Goal: Task Accomplishment & Management: Complete application form

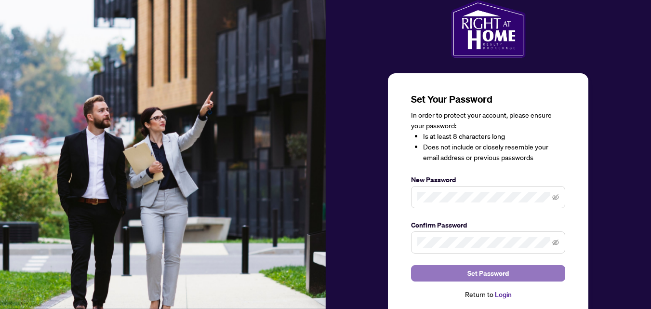
click at [491, 271] on span "Set Password" at bounding box center [488, 273] width 41 height 15
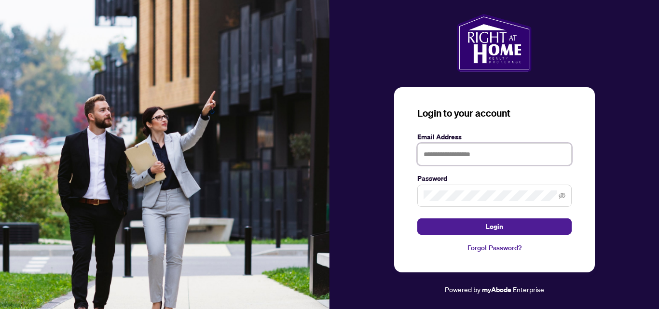
click at [485, 155] on input "text" at bounding box center [494, 154] width 154 height 22
type input "**********"
click at [561, 196] on icon "eye-invisible" at bounding box center [561, 195] width 7 height 7
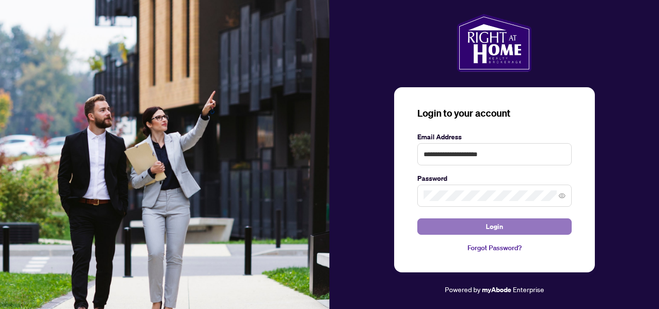
click at [497, 226] on span "Login" at bounding box center [494, 226] width 17 height 15
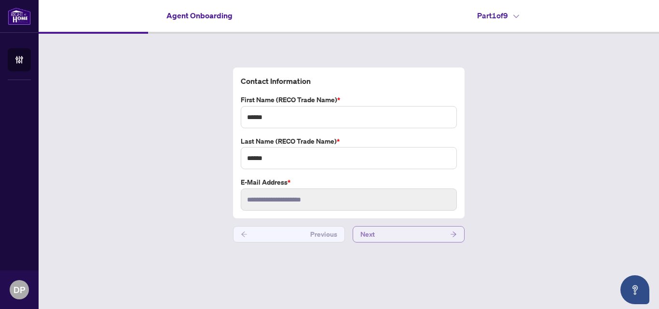
click at [450, 234] on icon "arrow-right" at bounding box center [453, 234] width 7 height 7
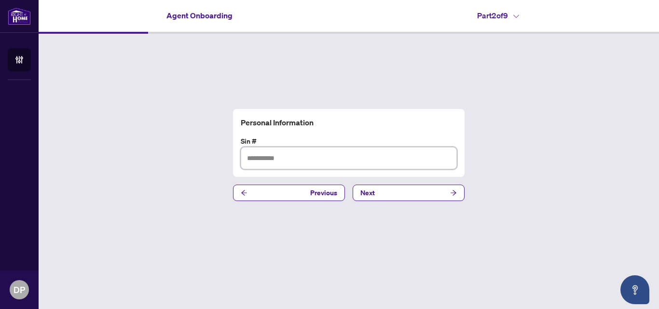
click at [394, 159] on input "text" at bounding box center [349, 158] width 216 height 22
type input "*********"
click at [424, 194] on button "Next" at bounding box center [408, 193] width 112 height 16
click at [383, 164] on input "text" at bounding box center [349, 158] width 216 height 22
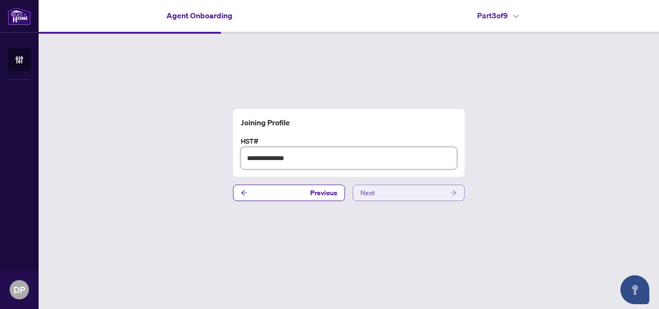
type input "**********"
click at [446, 195] on button "Next" at bounding box center [408, 193] width 112 height 16
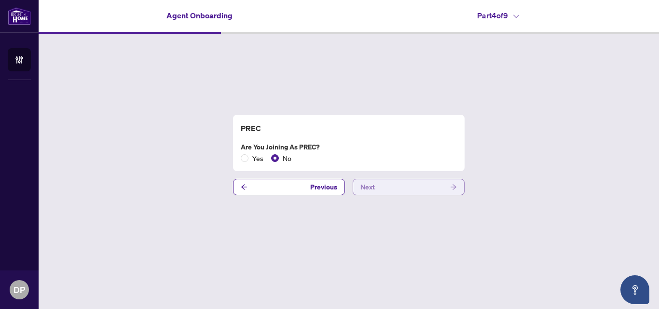
click at [437, 190] on button "Next" at bounding box center [408, 187] width 112 height 16
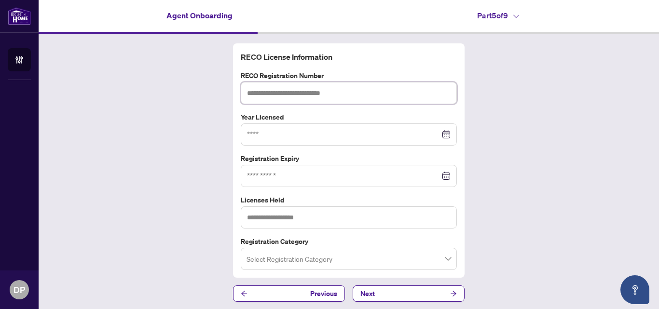
click at [404, 94] on input "text" at bounding box center [349, 93] width 216 height 22
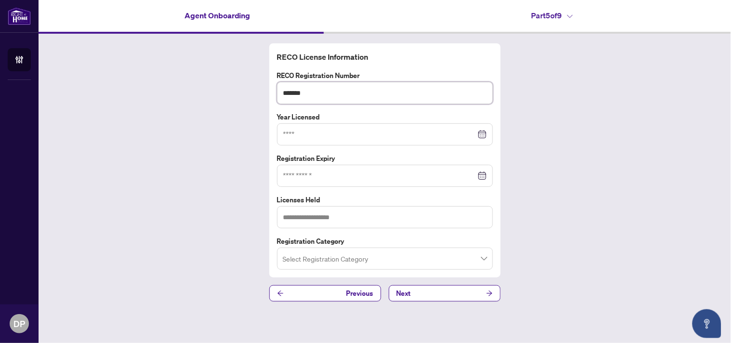
click at [484, 134] on div at bounding box center [385, 134] width 203 height 11
type input "*******"
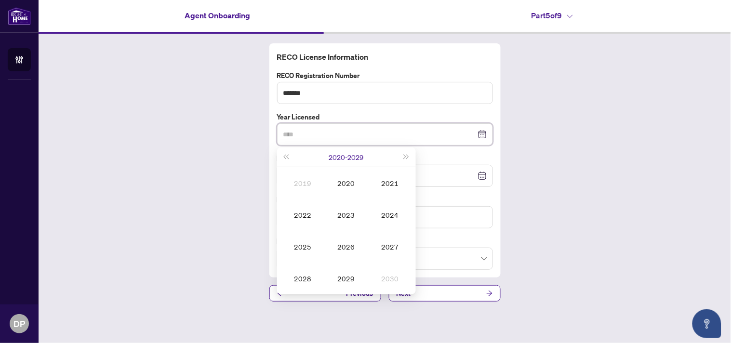
type input "****"
click at [289, 158] on span "Last year (Control + left)" at bounding box center [286, 157] width 5 height 5
type input "****"
click at [304, 244] on div "2015" at bounding box center [302, 247] width 29 height 12
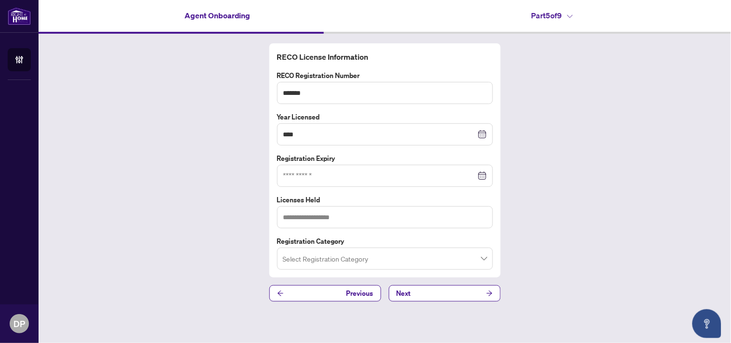
click at [484, 175] on div at bounding box center [385, 176] width 203 height 11
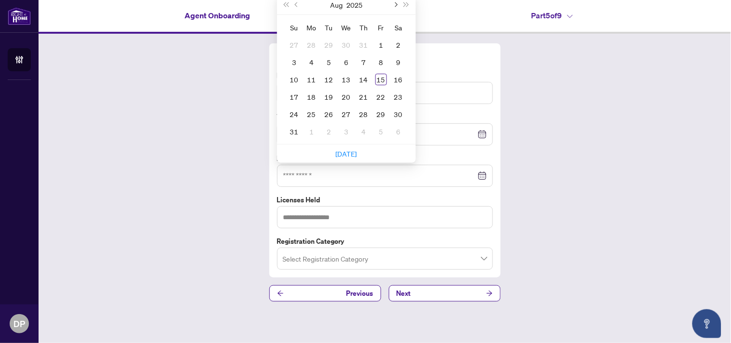
click at [396, 5] on span "Next month (PageDown)" at bounding box center [395, 4] width 5 height 5
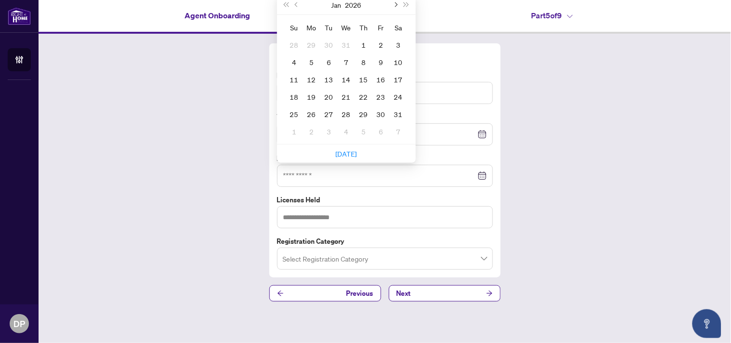
click at [396, 5] on span "Next month (PageDown)" at bounding box center [395, 4] width 5 height 5
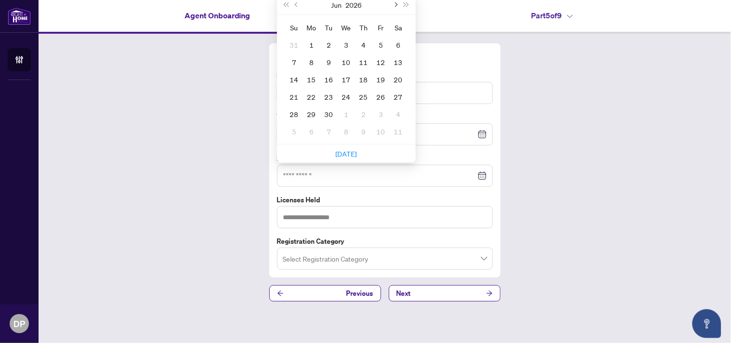
click at [396, 5] on span "Next month (PageDown)" at bounding box center [395, 4] width 5 height 5
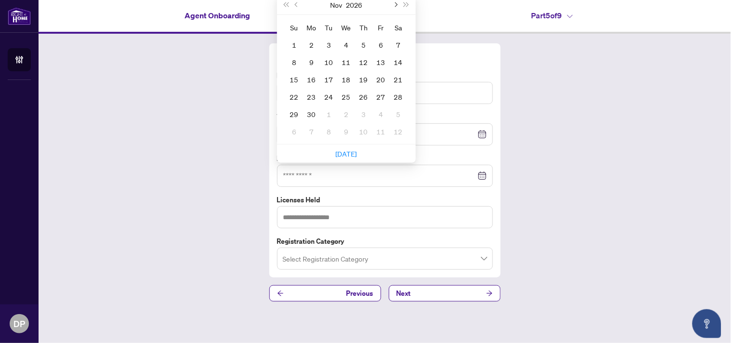
click at [396, 5] on span "Next month (PageDown)" at bounding box center [395, 4] width 5 height 5
type input "**********"
click at [362, 78] on div "18" at bounding box center [364, 80] width 12 height 12
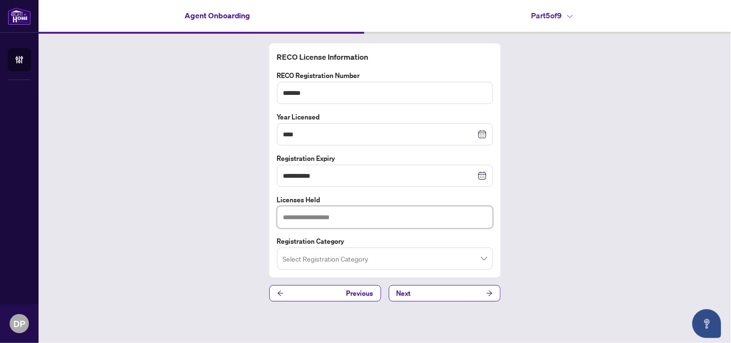
click at [460, 213] on input "text" at bounding box center [385, 217] width 216 height 22
click at [484, 259] on span at bounding box center [385, 259] width 204 height 18
type input "**********"
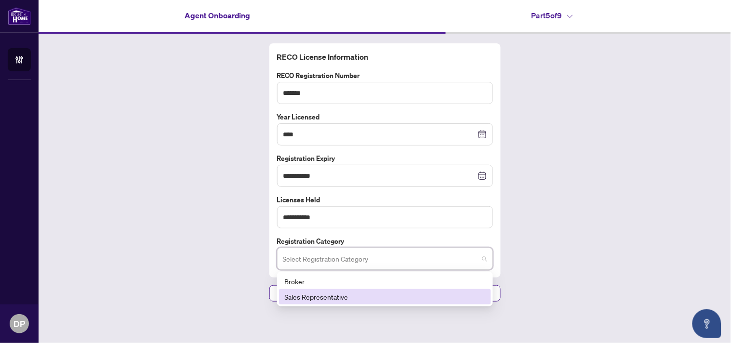
click at [460, 296] on div "Sales Representative" at bounding box center [385, 297] width 201 height 11
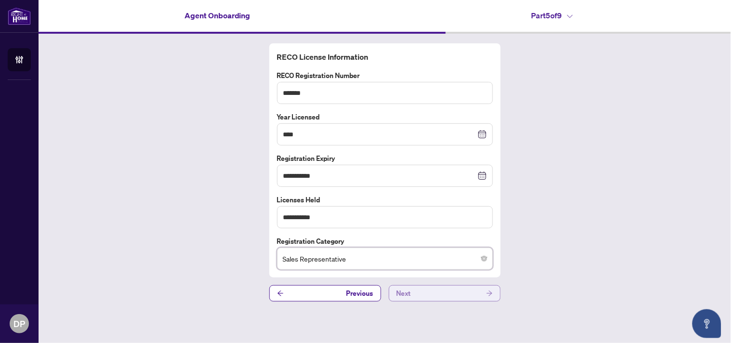
click at [475, 296] on button "Next" at bounding box center [445, 293] width 112 height 16
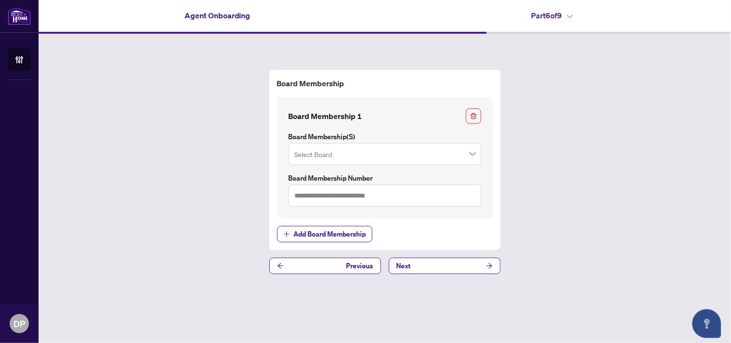
click at [471, 155] on span at bounding box center [385, 154] width 181 height 18
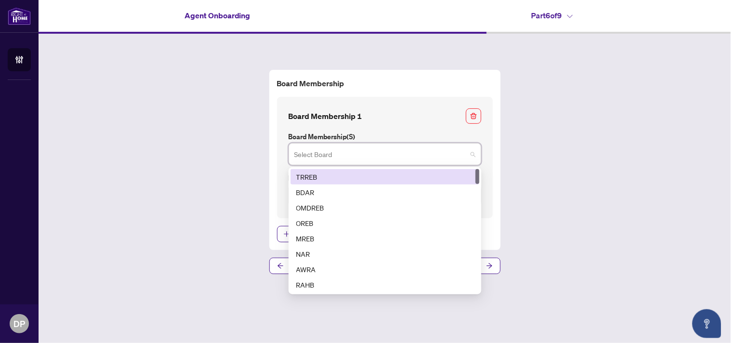
click at [458, 174] on div "TRREB" at bounding box center [385, 177] width 177 height 11
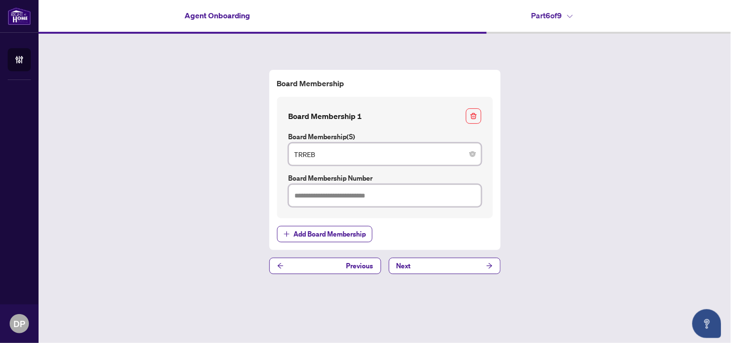
click at [464, 196] on input "text" at bounding box center [385, 196] width 193 height 22
click at [472, 157] on span "TRREB" at bounding box center [385, 154] width 181 height 18
type input "*******"
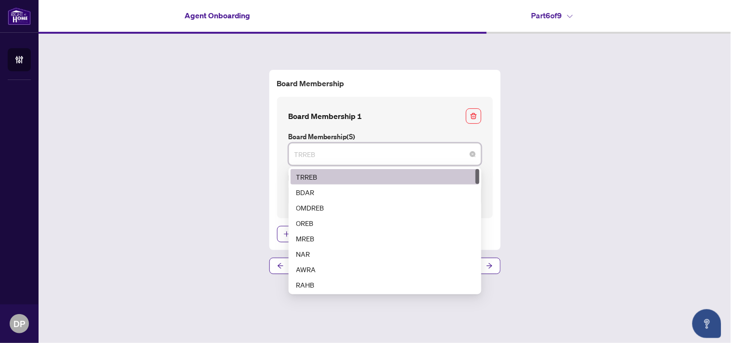
click at [446, 174] on div "TRREB" at bounding box center [385, 177] width 177 height 11
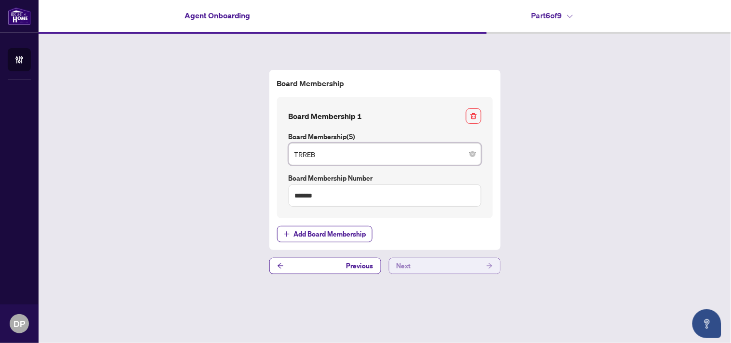
click at [464, 267] on button "Next" at bounding box center [445, 266] width 112 height 16
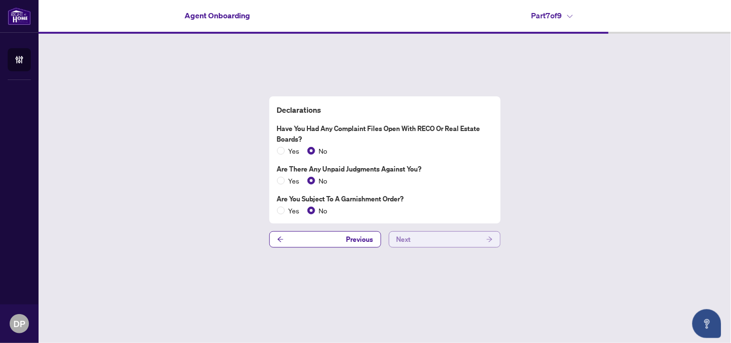
click at [483, 237] on button "Next" at bounding box center [445, 239] width 112 height 16
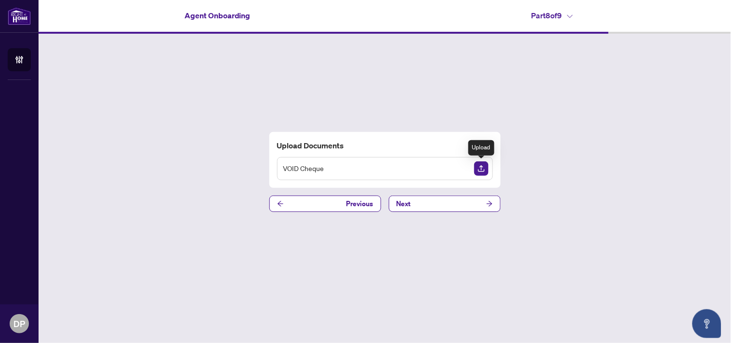
click at [480, 170] on img "Upload Document" at bounding box center [481, 169] width 14 height 14
click at [462, 170] on icon "View Document" at bounding box center [463, 169] width 7 height 5
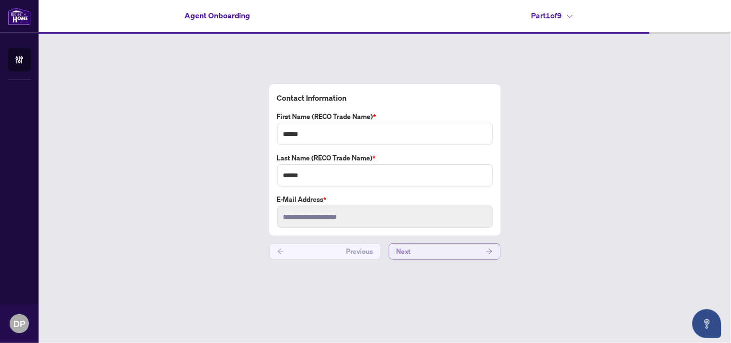
click at [490, 253] on icon "arrow-right" at bounding box center [490, 251] width 7 height 7
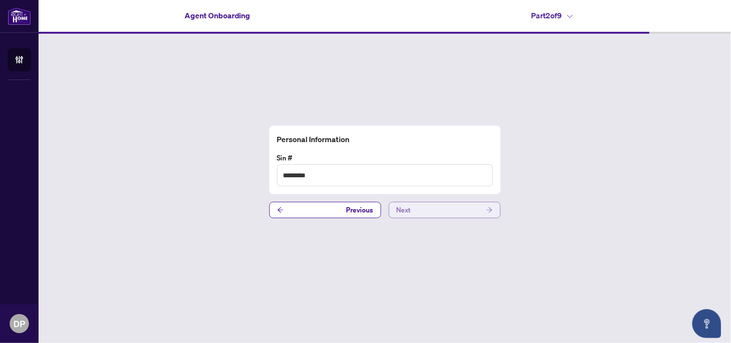
click at [489, 209] on icon "arrow-right" at bounding box center [490, 210] width 7 height 7
click at [488, 209] on icon "arrow-right" at bounding box center [490, 210] width 7 height 7
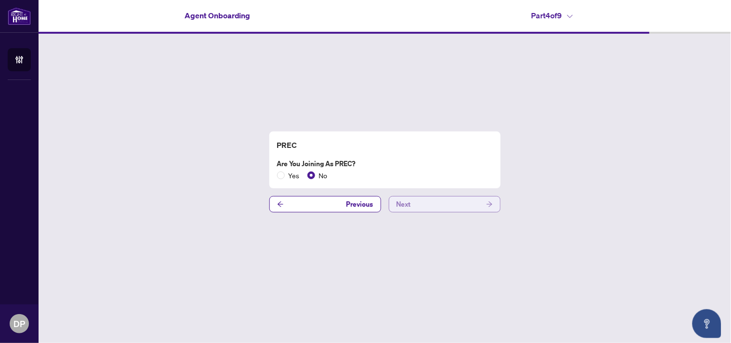
click at [489, 203] on icon "arrow-right" at bounding box center [490, 204] width 6 height 5
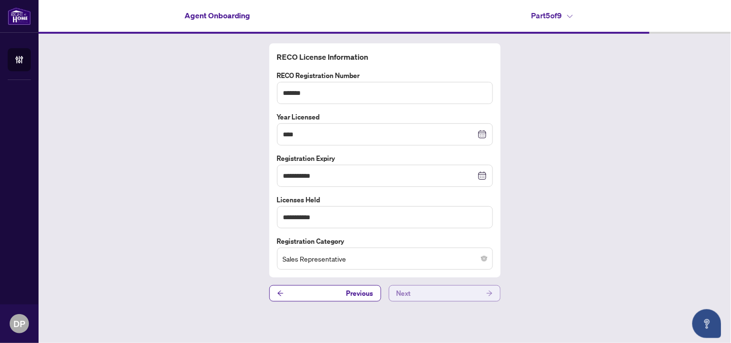
click at [488, 295] on icon "arrow-right" at bounding box center [490, 293] width 7 height 7
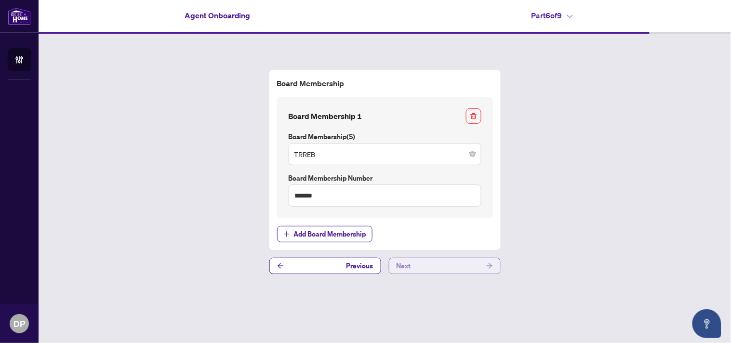
click at [485, 266] on button "Next" at bounding box center [445, 266] width 112 height 16
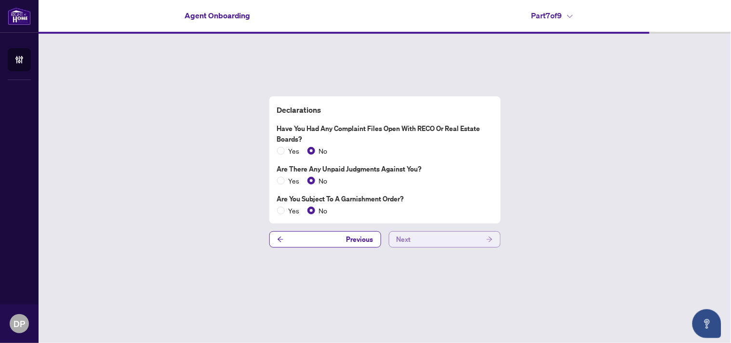
click at [489, 240] on icon "arrow-right" at bounding box center [490, 239] width 7 height 7
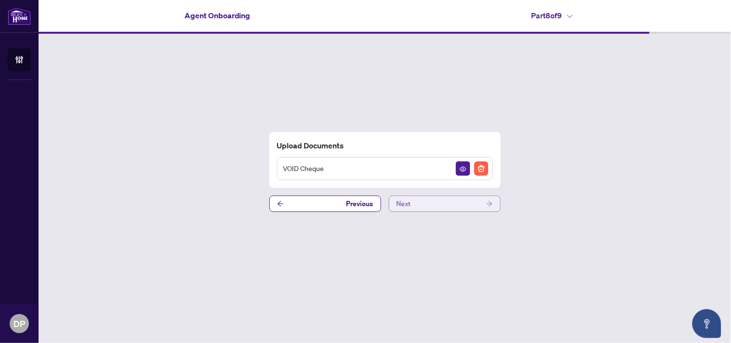
click at [487, 202] on icon "arrow-right" at bounding box center [490, 204] width 7 height 7
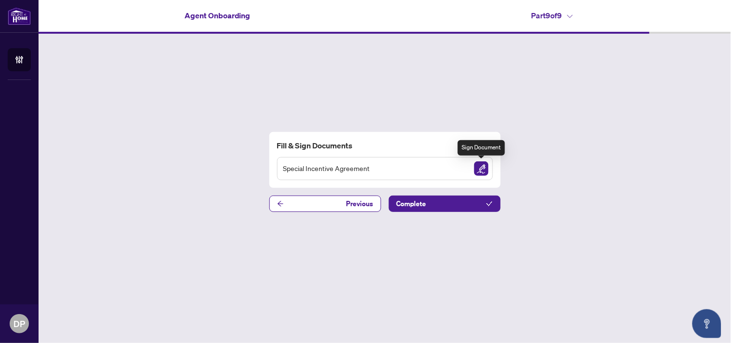
click at [481, 169] on img "Sign Document" at bounding box center [481, 169] width 14 height 14
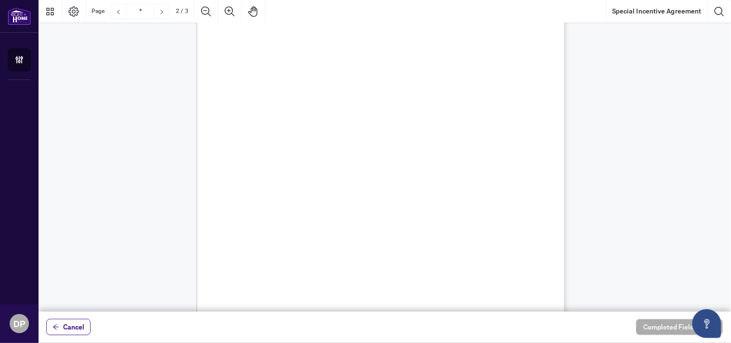
scroll to position [606, 0]
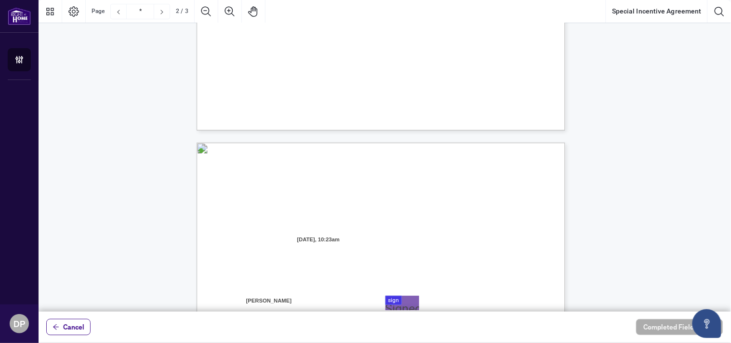
type input "*"
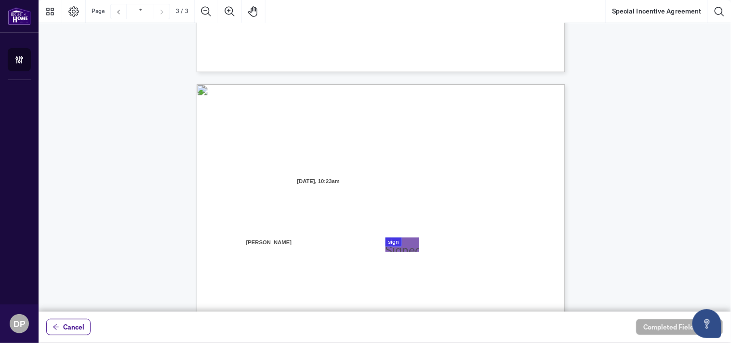
scroll to position [948, 0]
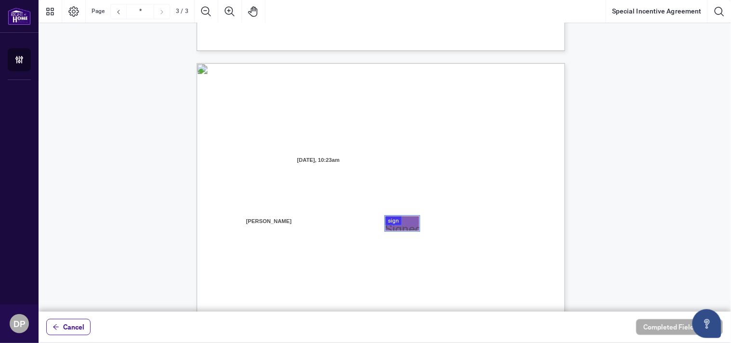
click at [402, 222] on div at bounding box center [385, 156] width 693 height 312
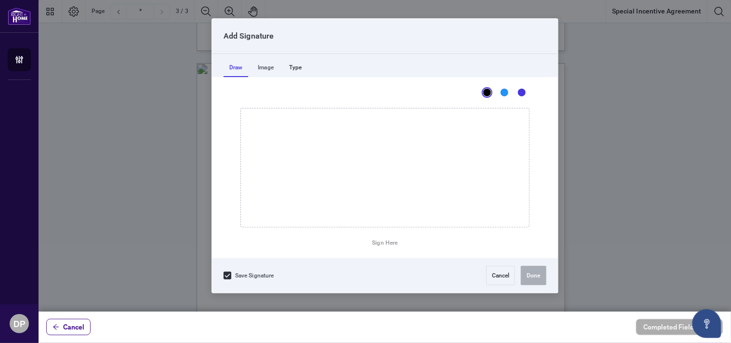
click at [297, 66] on div "Type" at bounding box center [296, 67] width 24 height 19
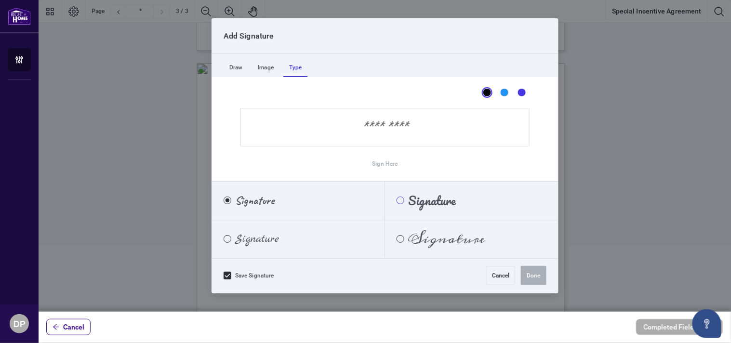
click at [399, 200] on div "Pacifico" at bounding box center [401, 201] width 8 height 8
click at [499, 276] on button "Cancel" at bounding box center [501, 275] width 29 height 19
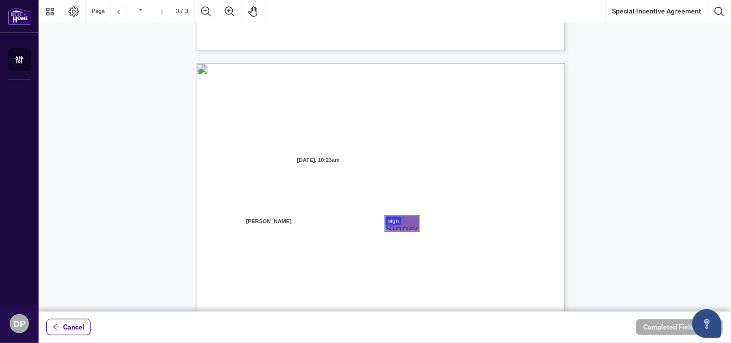
click at [401, 220] on div at bounding box center [385, 156] width 693 height 312
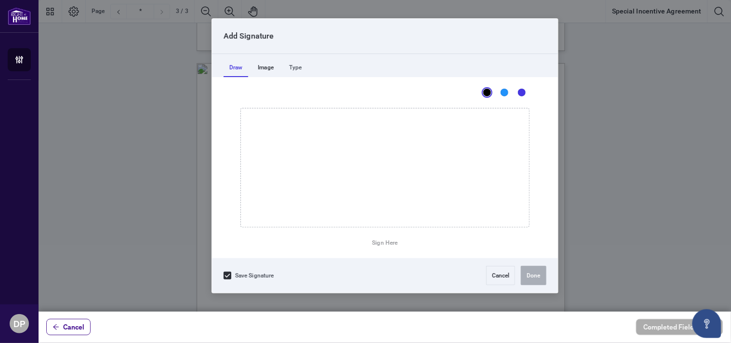
click at [267, 69] on div "Image" at bounding box center [265, 67] width 27 height 19
click at [296, 65] on div "Type" at bounding box center [296, 67] width 24 height 19
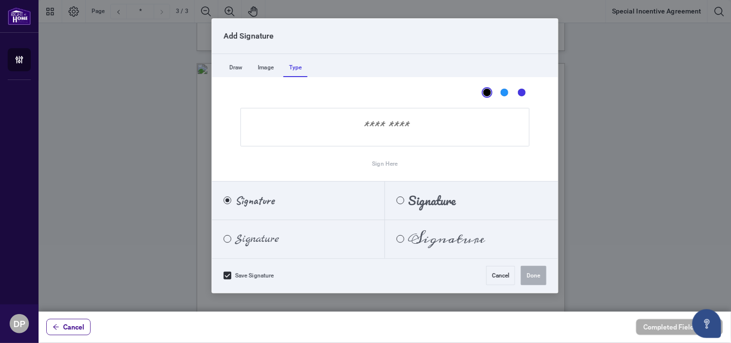
click at [413, 133] on input "Sign Here" at bounding box center [385, 127] width 289 height 39
click at [399, 200] on div "Pacifico" at bounding box center [401, 201] width 8 height 8
click at [503, 92] on div "Blue" at bounding box center [505, 93] width 8 height 8
click at [486, 91] on div "Black" at bounding box center [488, 93] width 8 height 8
click at [230, 67] on div "Draw" at bounding box center [236, 67] width 25 height 19
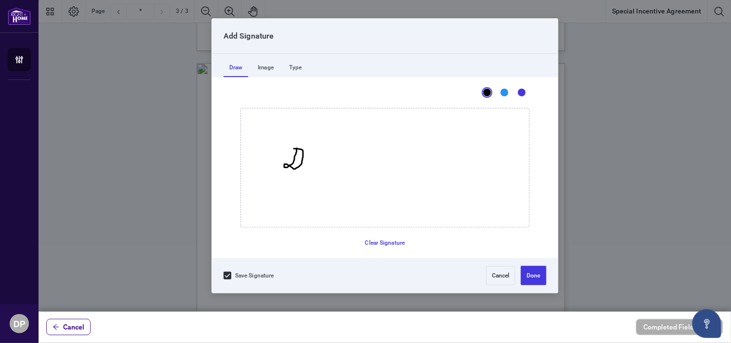
click at [293, 150] on icon "Drawing canvas" at bounding box center [385, 167] width 288 height 119
click at [306, 161] on icon "Drawing canvas" at bounding box center [385, 167] width 288 height 119
click at [375, 239] on button "Clear Signature" at bounding box center [386, 242] width 48 height 15
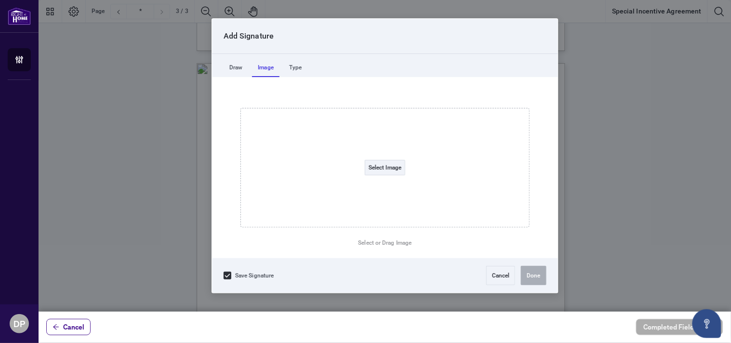
click at [269, 68] on div "Image" at bounding box center [265, 67] width 27 height 19
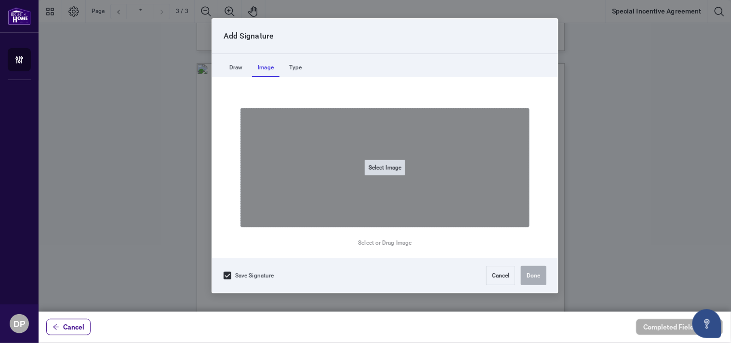
click at [382, 166] on button "Select Image" at bounding box center [385, 167] width 41 height 15
click at [385, 168] on input "Select Image" at bounding box center [446, 173] width 122 height 10
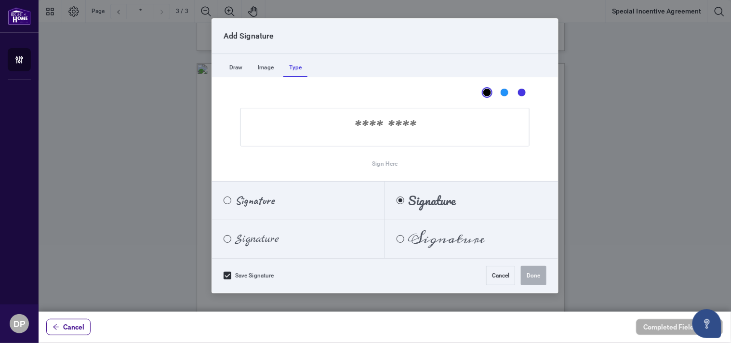
click at [295, 66] on div "Type" at bounding box center [296, 67] width 24 height 19
click at [228, 275] on icon at bounding box center [228, 276] width 6 height 6
click at [227, 276] on div at bounding box center [228, 276] width 8 height 8
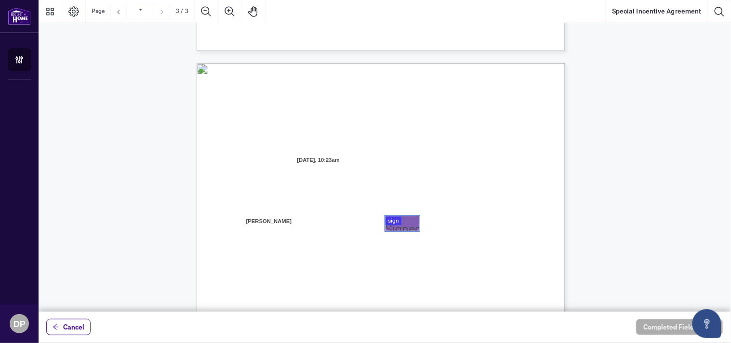
click at [394, 221] on div at bounding box center [385, 156] width 693 height 312
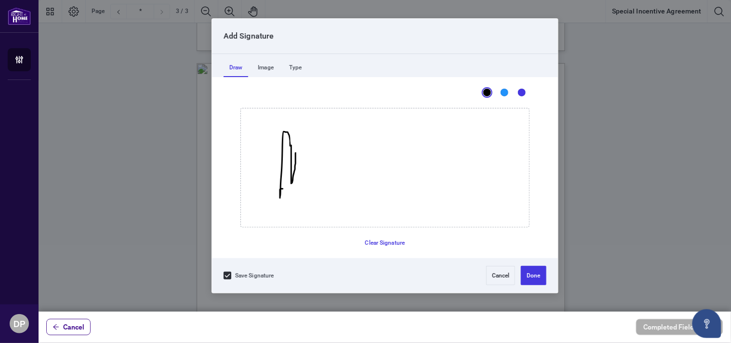
drag, startPoint x: 296, startPoint y: 153, endPoint x: 292, endPoint y: 199, distance: 46.4
click at [292, 199] on icon "Drawing canvas" at bounding box center [385, 167] width 288 height 119
click at [384, 243] on button "Clear Signature" at bounding box center [386, 242] width 48 height 15
click at [314, 147] on icon "Drawing canvas" at bounding box center [385, 167] width 288 height 119
click at [319, 153] on icon "Drawing canvas" at bounding box center [385, 167] width 288 height 119
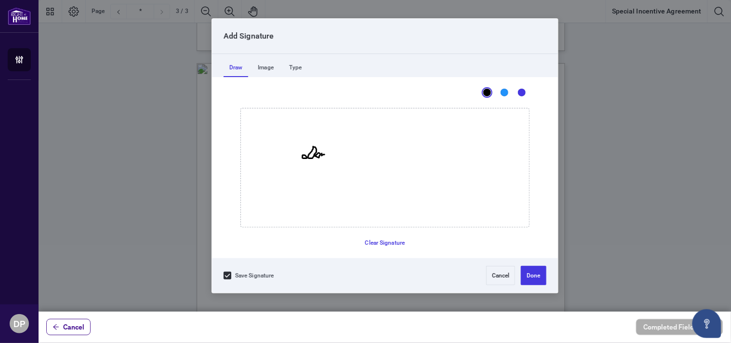
click at [325, 155] on icon "Drawing canvas" at bounding box center [385, 167] width 288 height 119
click at [320, 153] on icon "Drawing canvas" at bounding box center [385, 167] width 288 height 119
click at [328, 158] on icon "Drawing canvas" at bounding box center [385, 167] width 288 height 119
drag, startPoint x: 330, startPoint y: 160, endPoint x: 335, endPoint y: 161, distance: 5.0
click at [335, 161] on icon "Drawing canvas" at bounding box center [385, 167] width 288 height 119
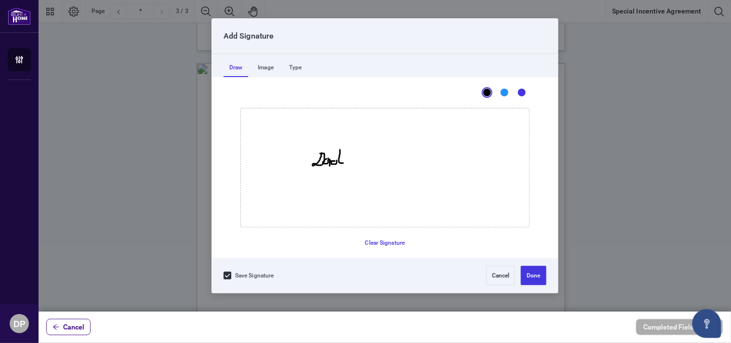
drag, startPoint x: 340, startPoint y: 150, endPoint x: 344, endPoint y: 163, distance: 13.6
click at [344, 163] on icon "Drawing canvas" at bounding box center [385, 167] width 288 height 119
drag, startPoint x: 337, startPoint y: 155, endPoint x: 345, endPoint y: 154, distance: 8.7
click at [345, 154] on icon "Drawing canvas" at bounding box center [385, 167] width 288 height 119
click at [346, 158] on icon "Drawing canvas" at bounding box center [385, 167] width 288 height 119
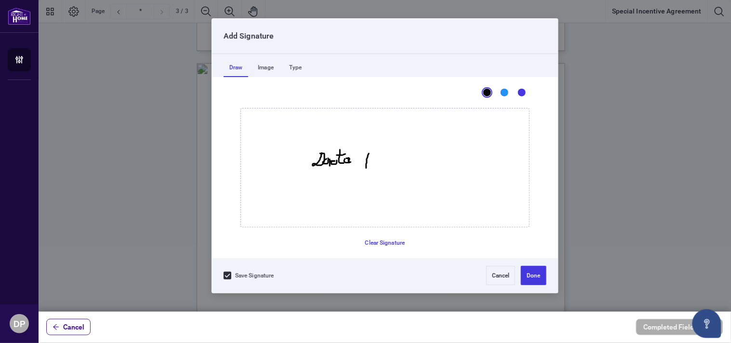
drag, startPoint x: 369, startPoint y: 153, endPoint x: 366, endPoint y: 168, distance: 14.7
click at [366, 168] on icon "Drawing canvas" at bounding box center [385, 167] width 288 height 119
drag, startPoint x: 365, startPoint y: 153, endPoint x: 367, endPoint y: 160, distance: 7.0
click at [367, 160] on icon "Drawing canvas" at bounding box center [385, 167] width 288 height 119
drag, startPoint x: 371, startPoint y: 161, endPoint x: 377, endPoint y: 163, distance: 5.6
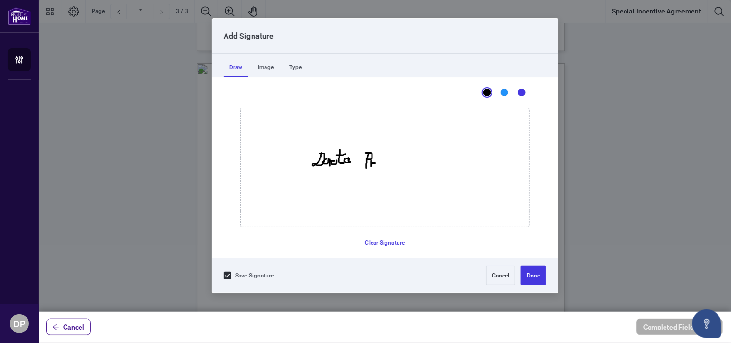
click at [377, 163] on icon "Drawing canvas" at bounding box center [385, 167] width 288 height 119
click at [381, 166] on icon "Drawing canvas" at bounding box center [385, 167] width 288 height 119
click at [378, 164] on icon "Drawing canvas" at bounding box center [385, 167] width 288 height 119
click at [383, 162] on icon "Drawing canvas" at bounding box center [385, 167] width 288 height 119
click at [382, 244] on button "Clear Signature" at bounding box center [386, 242] width 48 height 15
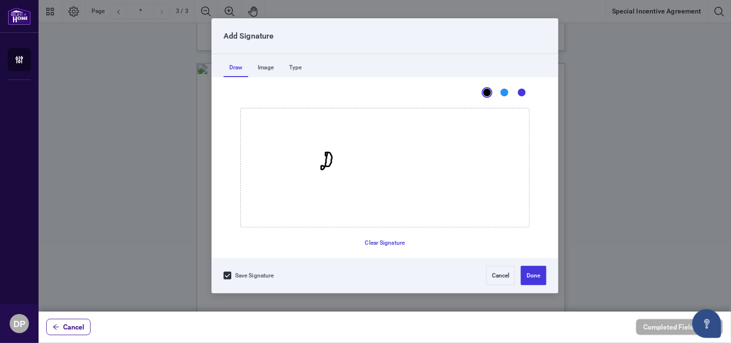
click at [325, 156] on icon "Drawing canvas" at bounding box center [385, 167] width 288 height 119
click at [334, 160] on icon "Drawing canvas" at bounding box center [385, 167] width 288 height 119
click at [341, 161] on icon "Drawing canvas" at bounding box center [385, 167] width 288 height 119
click at [345, 162] on icon "Drawing canvas" at bounding box center [385, 167] width 288 height 119
drag, startPoint x: 346, startPoint y: 154, endPoint x: 351, endPoint y: 162, distance: 9.5
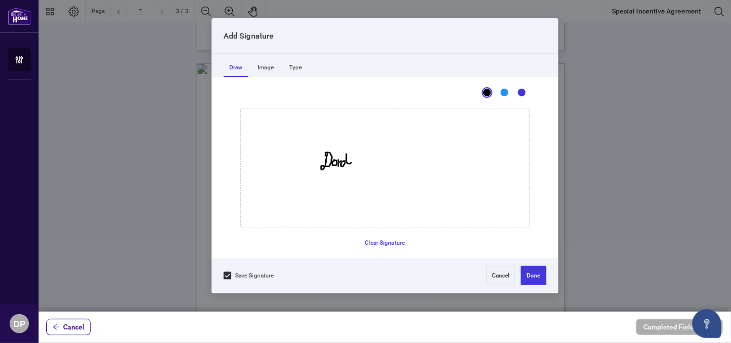
click at [351, 162] on icon "Drawing canvas" at bounding box center [385, 167] width 288 height 119
drag, startPoint x: 343, startPoint y: 158, endPoint x: 349, endPoint y: 158, distance: 5.8
click at [349, 158] on icon "Drawing canvas" at bounding box center [385, 167] width 288 height 119
click at [353, 159] on icon "Drawing canvas" at bounding box center [385, 167] width 288 height 119
drag, startPoint x: 355, startPoint y: 159, endPoint x: 359, endPoint y: 164, distance: 6.2
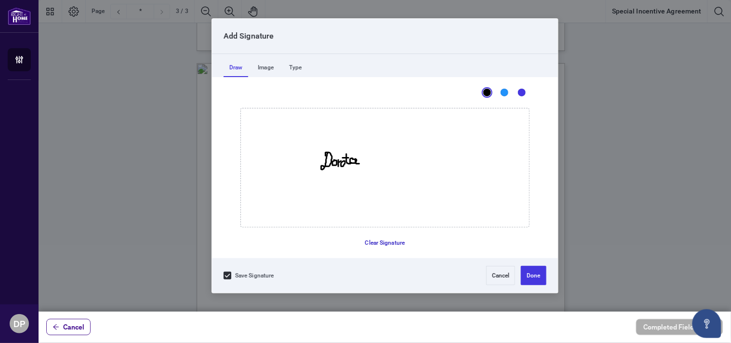
click at [377, 240] on button "Clear Signature" at bounding box center [386, 242] width 48 height 15
click at [320, 155] on icon "Drawing canvas" at bounding box center [385, 167] width 288 height 119
drag, startPoint x: 336, startPoint y: 162, endPoint x: 342, endPoint y: 164, distance: 6.4
click at [342, 164] on icon "Drawing canvas" at bounding box center [385, 167] width 288 height 119
drag, startPoint x: 348, startPoint y: 155, endPoint x: 354, endPoint y: 168, distance: 14.0
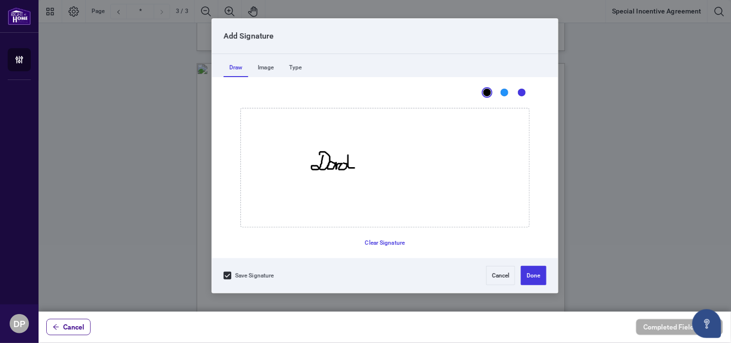
click at [354, 168] on icon "Drawing canvas" at bounding box center [385, 167] width 288 height 119
drag, startPoint x: 345, startPoint y: 158, endPoint x: 354, endPoint y: 157, distance: 9.3
click at [354, 157] on icon "Drawing canvas" at bounding box center [385, 167] width 288 height 119
click at [358, 163] on icon "Drawing canvas" at bounding box center [385, 167] width 288 height 119
drag, startPoint x: 360, startPoint y: 163, endPoint x: 365, endPoint y: 167, distance: 6.2
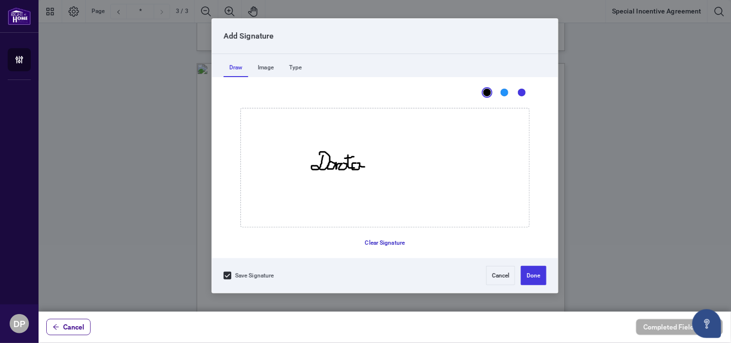
click at [378, 241] on button "Clear Signature" at bounding box center [386, 242] width 48 height 15
click at [326, 158] on icon "Drawing canvas" at bounding box center [385, 167] width 288 height 119
click at [339, 165] on icon "Drawing canvas" at bounding box center [385, 167] width 288 height 119
drag, startPoint x: 349, startPoint y: 165, endPoint x: 354, endPoint y: 165, distance: 5.3
click at [354, 165] on icon "Drawing canvas" at bounding box center [385, 167] width 288 height 119
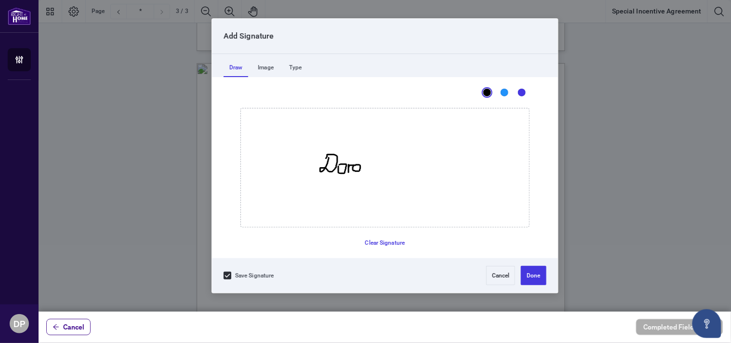
click at [355, 165] on icon "Drawing canvas" at bounding box center [385, 167] width 288 height 119
drag, startPoint x: 364, startPoint y: 154, endPoint x: 367, endPoint y: 173, distance: 18.7
click at [367, 173] on icon "Drawing canvas" at bounding box center [385, 167] width 288 height 119
drag, startPoint x: 359, startPoint y: 161, endPoint x: 364, endPoint y: 161, distance: 5.3
click at [364, 161] on icon "Drawing canvas" at bounding box center [385, 167] width 288 height 119
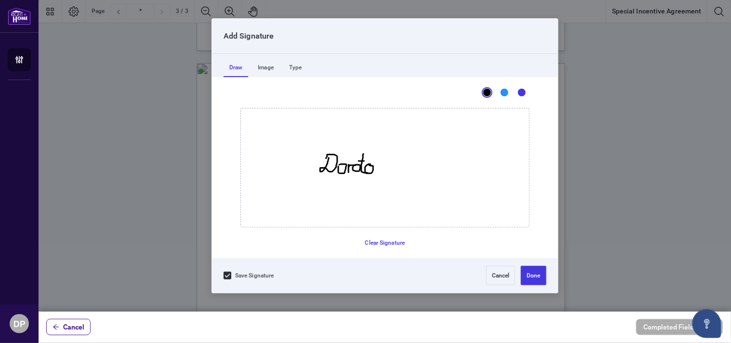
click at [369, 165] on icon "Drawing canvas" at bounding box center [385, 167] width 288 height 119
drag, startPoint x: 373, startPoint y: 163, endPoint x: 377, endPoint y: 172, distance: 9.9
click at [377, 172] on icon "Drawing canvas" at bounding box center [385, 167] width 288 height 119
drag, startPoint x: 393, startPoint y: 161, endPoint x: 393, endPoint y: 180, distance: 19.3
click at [393, 180] on icon "Drawing canvas" at bounding box center [385, 167] width 288 height 119
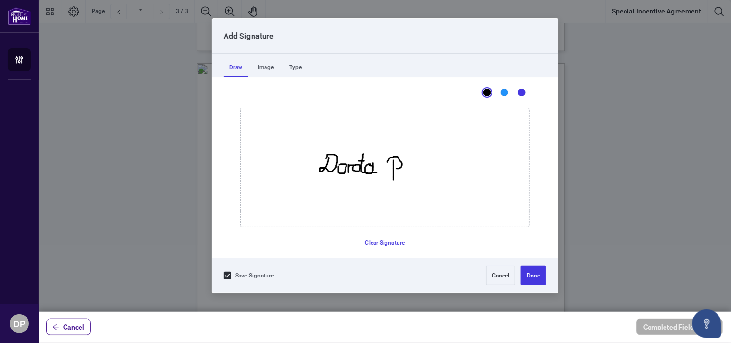
drag, startPoint x: 388, startPoint y: 162, endPoint x: 392, endPoint y: 169, distance: 8.0
click at [392, 169] on icon "Drawing canvas" at bounding box center [385, 167] width 288 height 119
drag, startPoint x: 402, startPoint y: 169, endPoint x: 409, endPoint y: 172, distance: 7.2
click at [409, 172] on icon "Drawing canvas" at bounding box center [385, 167] width 288 height 119
drag, startPoint x: 411, startPoint y: 173, endPoint x: 415, endPoint y: 176, distance: 5.1
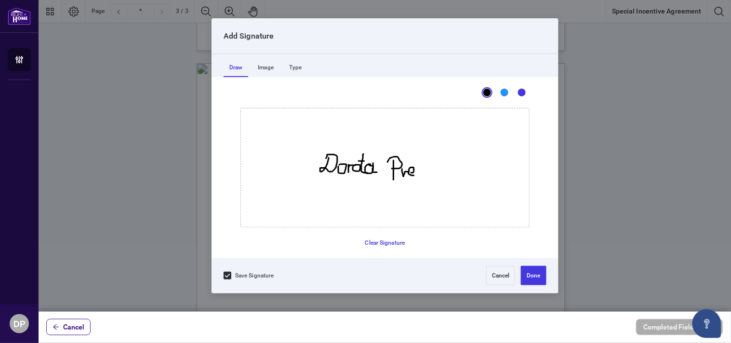
click at [415, 176] on icon "Drawing canvas" at bounding box center [385, 167] width 288 height 119
click at [421, 169] on icon "Drawing canvas" at bounding box center [385, 167] width 288 height 119
drag, startPoint x: 424, startPoint y: 157, endPoint x: 431, endPoint y: 176, distance: 20.7
click at [431, 176] on icon "Drawing canvas" at bounding box center [385, 167] width 288 height 119
click at [391, 244] on button "Clear Signature" at bounding box center [386, 242] width 48 height 15
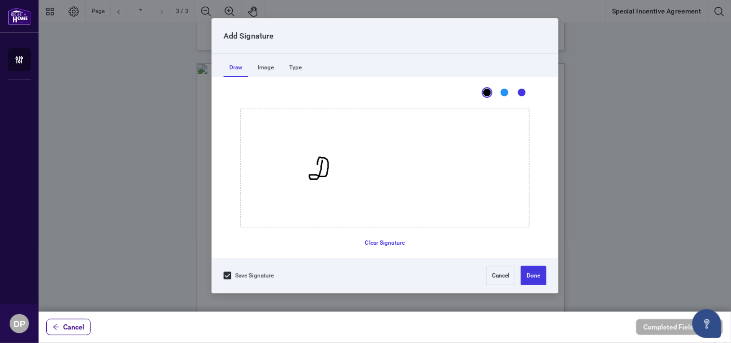
drag, startPoint x: 322, startPoint y: 161, endPoint x: 317, endPoint y: 164, distance: 6.2
click at [317, 164] on icon "Drawing canvas" at bounding box center [385, 167] width 288 height 119
click at [331, 170] on icon "Drawing canvas" at bounding box center [385, 167] width 288 height 119
drag, startPoint x: 338, startPoint y: 170, endPoint x: 344, endPoint y: 172, distance: 6.4
click at [344, 172] on icon "Drawing canvas" at bounding box center [385, 167] width 288 height 119
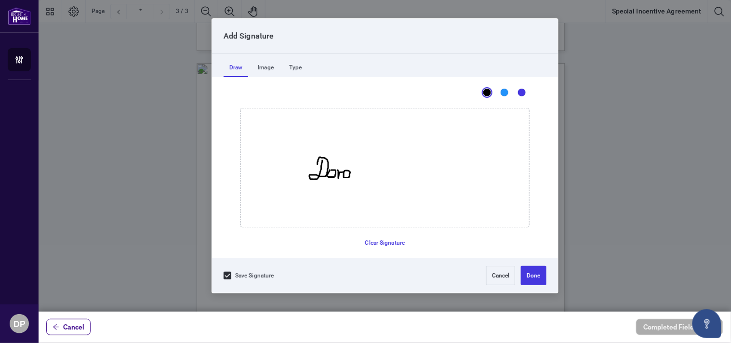
click at [346, 171] on icon "Drawing canvas" at bounding box center [385, 167] width 288 height 119
drag, startPoint x: 353, startPoint y: 159, endPoint x: 360, endPoint y: 176, distance: 18.8
click at [360, 176] on icon "Drawing canvas" at bounding box center [385, 167] width 288 height 119
drag, startPoint x: 350, startPoint y: 165, endPoint x: 355, endPoint y: 165, distance: 5.8
click at [355, 165] on icon "Drawing canvas" at bounding box center [385, 167] width 288 height 119
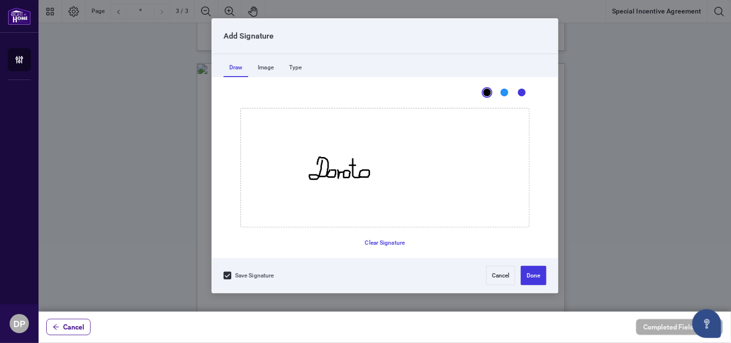
click at [365, 170] on icon "Drawing canvas" at bounding box center [385, 167] width 288 height 119
drag, startPoint x: 370, startPoint y: 170, endPoint x: 377, endPoint y: 179, distance: 10.7
click at [377, 179] on icon "Drawing canvas" at bounding box center [385, 167] width 288 height 119
drag, startPoint x: 395, startPoint y: 160, endPoint x: 395, endPoint y: 181, distance: 21.2
click at [395, 181] on icon "Drawing canvas" at bounding box center [385, 167] width 288 height 119
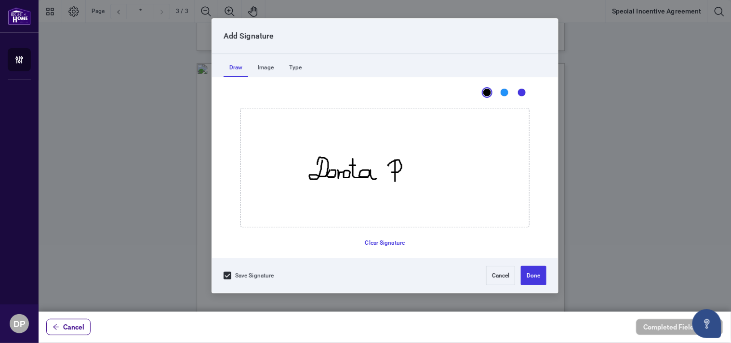
drag, startPoint x: 389, startPoint y: 166, endPoint x: 392, endPoint y: 172, distance: 7.1
click at [392, 172] on icon "Drawing canvas" at bounding box center [385, 167] width 288 height 119
drag, startPoint x: 401, startPoint y: 175, endPoint x: 408, endPoint y: 176, distance: 7.3
click at [408, 176] on icon "Drawing canvas" at bounding box center [385, 167] width 288 height 119
drag, startPoint x: 413, startPoint y: 179, endPoint x: 419, endPoint y: 181, distance: 7.0
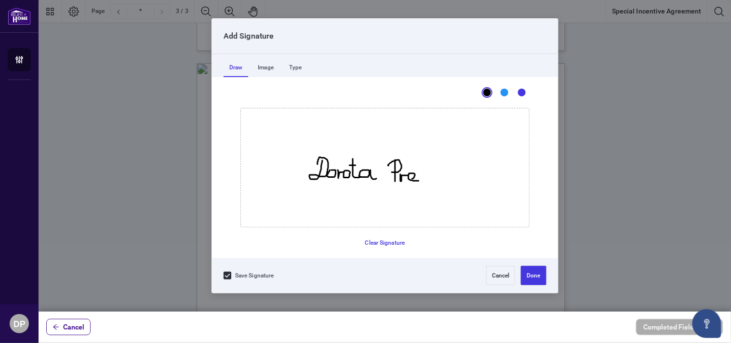
click at [419, 181] on icon "Drawing canvas" at bounding box center [385, 167] width 288 height 119
drag, startPoint x: 423, startPoint y: 174, endPoint x: 433, endPoint y: 178, distance: 10.1
click at [432, 178] on icon "Drawing canvas" at bounding box center [385, 167] width 288 height 119
click at [394, 243] on button "Clear Signature" at bounding box center [386, 242] width 48 height 15
drag, startPoint x: 317, startPoint y: 156, endPoint x: 315, endPoint y: 161, distance: 5.0
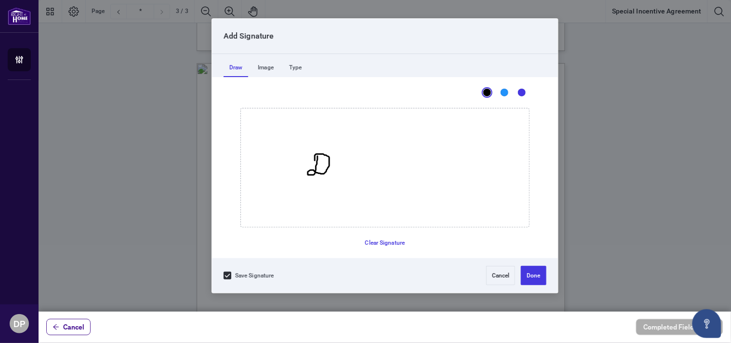
click at [315, 161] on icon "Drawing canvas" at bounding box center [385, 167] width 288 height 119
click at [375, 240] on button "Clear Signature" at bounding box center [386, 242] width 48 height 15
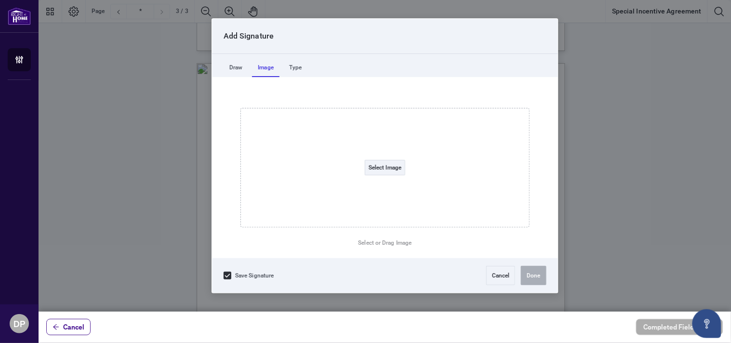
click at [268, 66] on div "Image" at bounding box center [265, 67] width 27 height 19
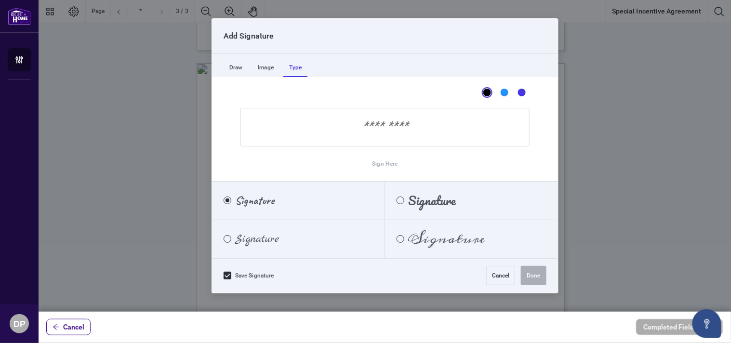
click at [293, 66] on div "Type" at bounding box center [296, 67] width 24 height 19
click at [381, 132] on input "Sign Here" at bounding box center [385, 127] width 289 height 39
click at [419, 129] on input "Sign Here" at bounding box center [385, 127] width 289 height 39
click at [402, 239] on div "Meddon" at bounding box center [401, 239] width 8 height 8
click at [425, 122] on input "Sign Here" at bounding box center [385, 127] width 289 height 39
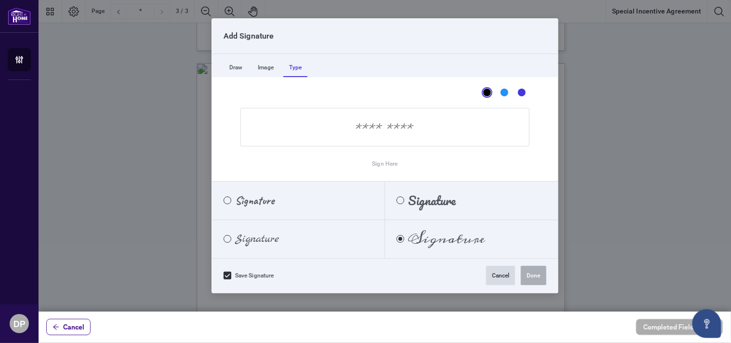
click at [502, 274] on button "Cancel" at bounding box center [501, 275] width 29 height 19
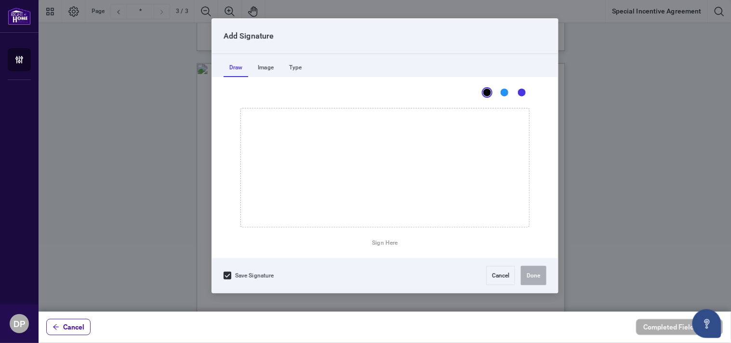
click at [401, 221] on div at bounding box center [385, 156] width 693 height 312
drag, startPoint x: 295, startPoint y: 153, endPoint x: 290, endPoint y: 156, distance: 6.0
click at [290, 156] on icon "Drawing canvas" at bounding box center [385, 167] width 288 height 119
click at [312, 164] on icon "Drawing canvas" at bounding box center [385, 167] width 288 height 119
drag, startPoint x: 319, startPoint y: 165, endPoint x: 325, endPoint y: 167, distance: 6.0
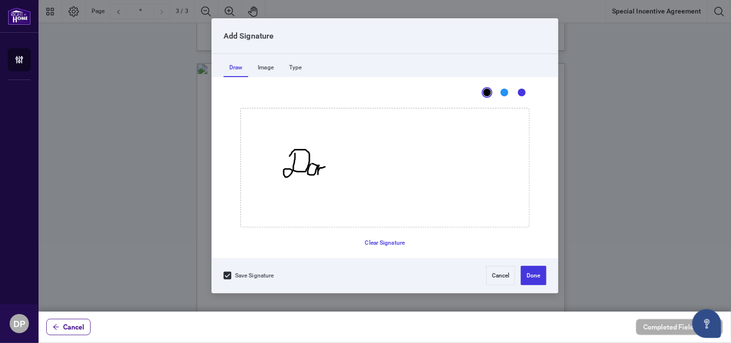
click at [325, 167] on icon "Drawing canvas" at bounding box center [385, 167] width 288 height 119
click at [326, 165] on icon "Drawing canvas" at bounding box center [385, 167] width 288 height 119
drag, startPoint x: 338, startPoint y: 151, endPoint x: 341, endPoint y: 172, distance: 21.1
click at [341, 172] on icon "Drawing canvas" at bounding box center [385, 167] width 288 height 119
drag, startPoint x: 330, startPoint y: 160, endPoint x: 339, endPoint y: 159, distance: 8.7
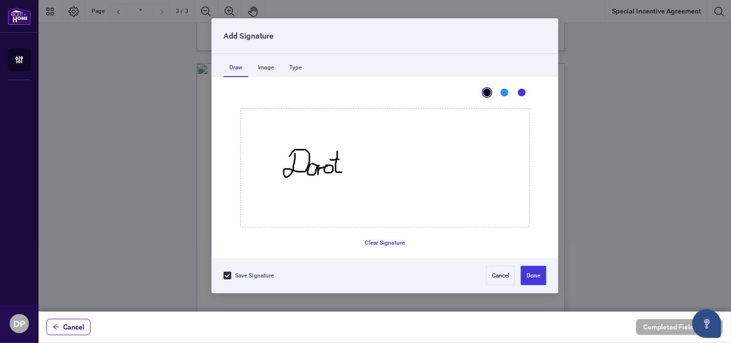
click at [339, 159] on icon "Drawing canvas" at bounding box center [385, 167] width 288 height 119
click at [345, 164] on icon "Drawing canvas" at bounding box center [385, 167] width 288 height 119
drag, startPoint x: 352, startPoint y: 164, endPoint x: 356, endPoint y: 172, distance: 8.0
click at [356, 172] on icon "Drawing canvas" at bounding box center [385, 167] width 288 height 119
drag, startPoint x: 375, startPoint y: 152, endPoint x: 375, endPoint y: 175, distance: 23.1
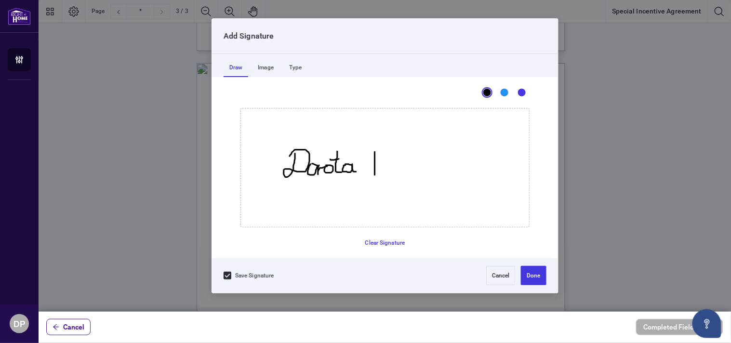
click at [375, 175] on icon "Drawing canvas" at bounding box center [385, 167] width 288 height 119
drag, startPoint x: 369, startPoint y: 161, endPoint x: 377, endPoint y: 162, distance: 7.5
click at [377, 162] on icon "Drawing canvas" at bounding box center [385, 167] width 288 height 119
drag, startPoint x: 381, startPoint y: 166, endPoint x: 389, endPoint y: 166, distance: 7.7
click at [389, 166] on icon "Drawing canvas" at bounding box center [385, 167] width 288 height 119
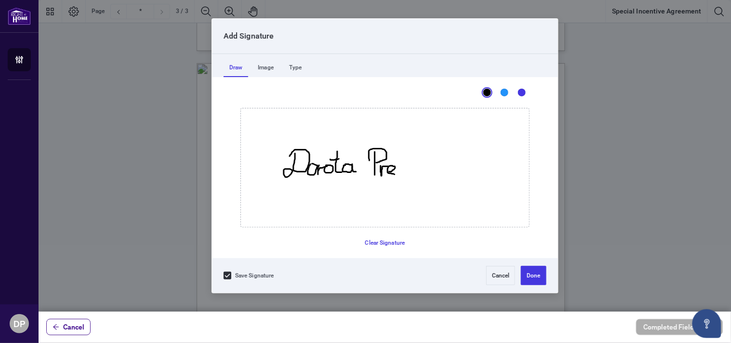
drag, startPoint x: 391, startPoint y: 172, endPoint x: 394, endPoint y: 175, distance: 5.1
click at [394, 175] on icon "Drawing canvas" at bounding box center [385, 167] width 288 height 119
click at [400, 167] on icon "Drawing canvas" at bounding box center [385, 167] width 288 height 119
drag, startPoint x: 407, startPoint y: 152, endPoint x: 408, endPoint y: 176, distance: 24.1
click at [408, 176] on icon "Drawing canvas" at bounding box center [385, 167] width 288 height 119
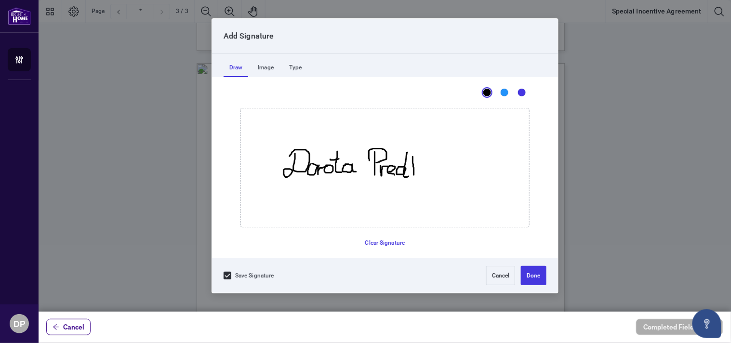
drag, startPoint x: 413, startPoint y: 157, endPoint x: 414, endPoint y: 176, distance: 18.8
click at [414, 176] on icon "Drawing canvas" at bounding box center [385, 167] width 288 height 119
drag, startPoint x: 413, startPoint y: 168, endPoint x: 421, endPoint y: 165, distance: 8.7
drag, startPoint x: 415, startPoint y: 166, endPoint x: 420, endPoint y: 173, distance: 8.2
click at [420, 173] on icon "Drawing canvas" at bounding box center [385, 167] width 288 height 119
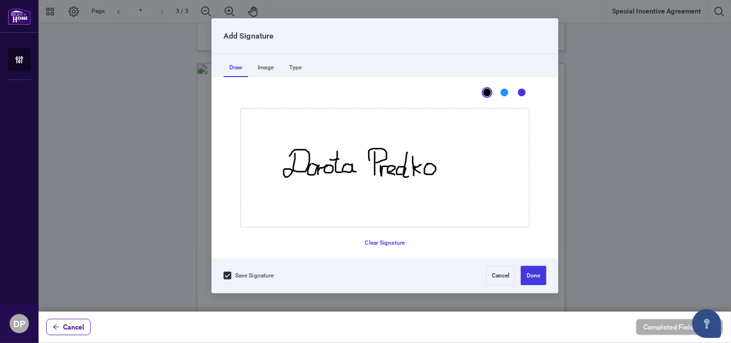
click at [427, 164] on icon "Drawing canvas" at bounding box center [385, 167] width 288 height 119
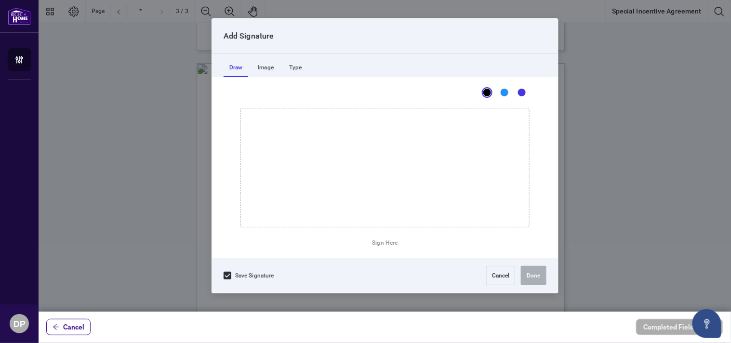
click at [392, 217] on div at bounding box center [385, 156] width 693 height 312
drag, startPoint x: 322, startPoint y: 147, endPoint x: 310, endPoint y: 170, distance: 26.3
click at [310, 170] on icon "Drawing canvas" at bounding box center [385, 167] width 288 height 119
click at [372, 238] on button "Clear Signature" at bounding box center [386, 242] width 48 height 15
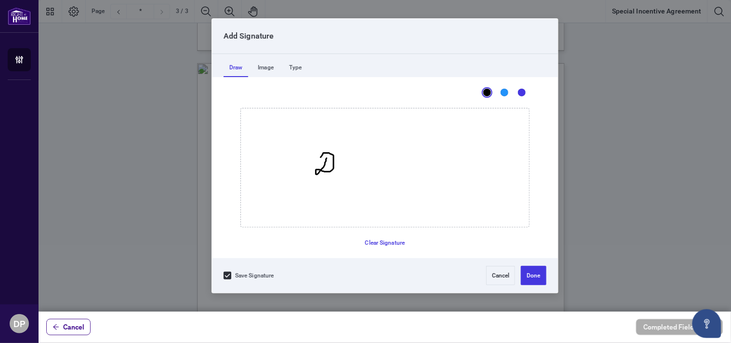
drag, startPoint x: 326, startPoint y: 158, endPoint x: 320, endPoint y: 158, distance: 6.3
click at [320, 158] on icon "Drawing canvas" at bounding box center [385, 167] width 288 height 119
click at [338, 164] on icon "Drawing canvas" at bounding box center [385, 167] width 288 height 119
drag, startPoint x: 346, startPoint y: 164, endPoint x: 352, endPoint y: 166, distance: 6.6
click at [352, 166] on icon "Drawing canvas" at bounding box center [385, 167] width 288 height 119
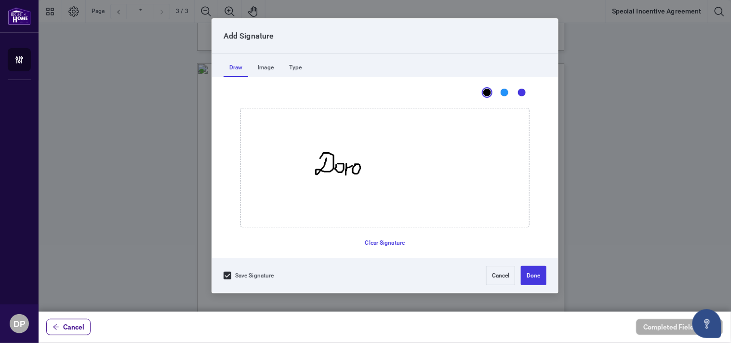
click at [355, 164] on icon "Drawing canvas" at bounding box center [385, 167] width 288 height 119
drag, startPoint x: 364, startPoint y: 155, endPoint x: 369, endPoint y: 173, distance: 18.3
click at [369, 173] on icon "Drawing canvas" at bounding box center [385, 167] width 288 height 119
drag, startPoint x: 359, startPoint y: 162, endPoint x: 369, endPoint y: 162, distance: 9.7
click at [369, 162] on icon "Drawing canvas" at bounding box center [385, 167] width 288 height 119
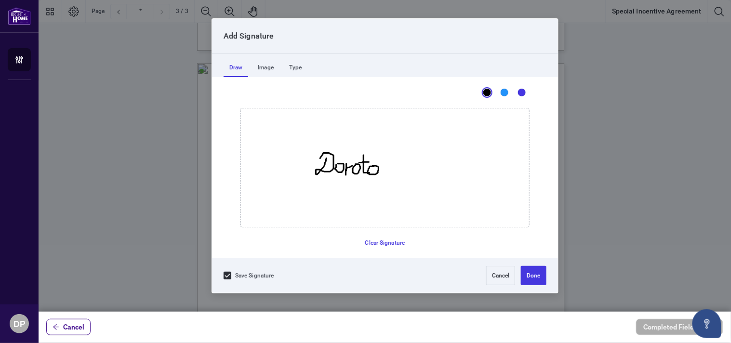
click at [373, 166] on icon "Drawing canvas" at bounding box center [385, 167] width 288 height 119
drag, startPoint x: 379, startPoint y: 166, endPoint x: 384, endPoint y: 172, distance: 7.8
click at [384, 172] on icon "Drawing canvas" at bounding box center [385, 167] width 288 height 119
drag, startPoint x: 407, startPoint y: 153, endPoint x: 407, endPoint y: 176, distance: 23.1
click at [407, 176] on icon "Drawing canvas" at bounding box center [385, 167] width 288 height 119
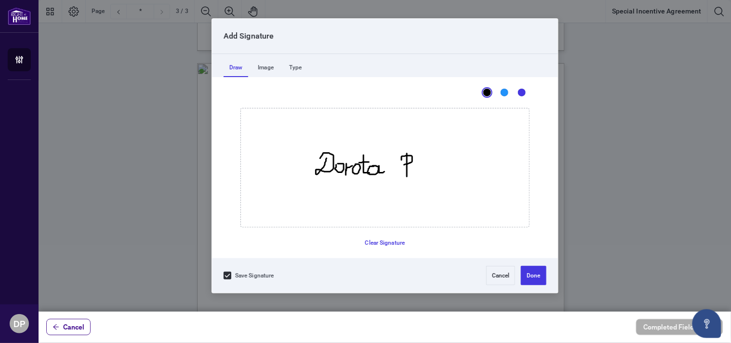
drag, startPoint x: 402, startPoint y: 160, endPoint x: 404, endPoint y: 165, distance: 5.4
click at [404, 165] on icon "Drawing canvas" at bounding box center [385, 167] width 288 height 119
drag, startPoint x: 412, startPoint y: 166, endPoint x: 420, endPoint y: 167, distance: 8.2
click at [420, 167] on icon "Drawing canvas" at bounding box center [385, 167] width 288 height 119
click at [426, 175] on icon "Drawing canvas" at bounding box center [385, 167] width 288 height 119
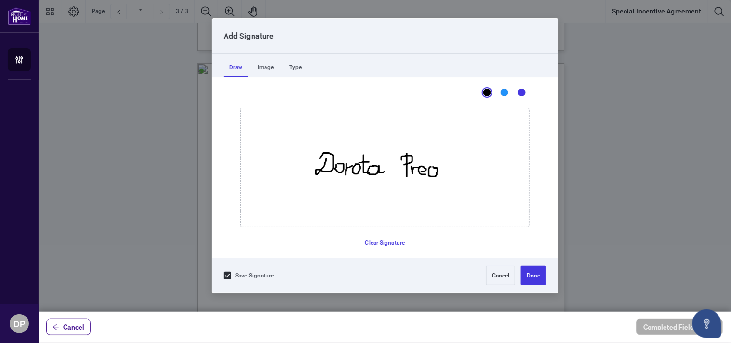
drag, startPoint x: 430, startPoint y: 167, endPoint x: 431, endPoint y: 172, distance: 5.4
click at [433, 167] on icon "Drawing canvas" at bounding box center [385, 167] width 288 height 119
click at [389, 243] on button "Clear Signature" at bounding box center [386, 242] width 48 height 15
drag, startPoint x: 309, startPoint y: 153, endPoint x: 316, endPoint y: 170, distance: 19.0
click at [316, 170] on icon "Drawing canvas" at bounding box center [385, 167] width 288 height 119
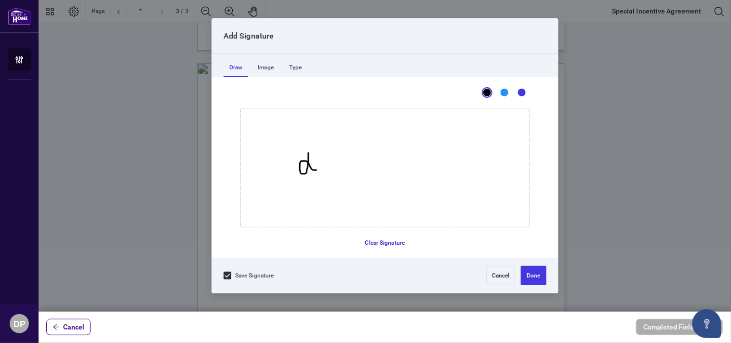
click at [379, 241] on button "Clear Signature" at bounding box center [386, 242] width 48 height 15
drag, startPoint x: 312, startPoint y: 157, endPoint x: 306, endPoint y: 162, distance: 7.8
click at [306, 162] on icon "Drawing canvas" at bounding box center [385, 167] width 288 height 119
drag, startPoint x: 322, startPoint y: 170, endPoint x: 322, endPoint y: 176, distance: 6.3
click at [322, 176] on icon "Drawing canvas" at bounding box center [385, 167] width 288 height 119
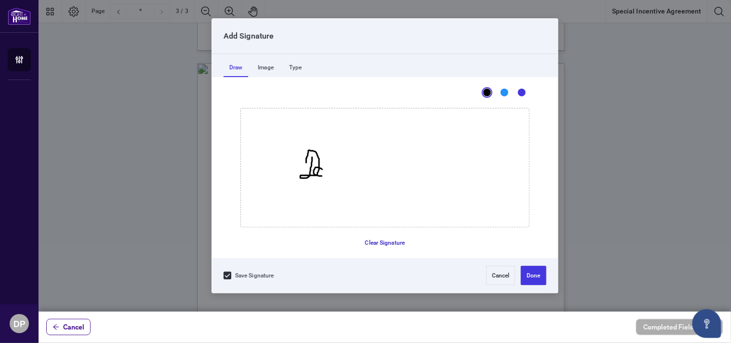
click at [374, 244] on button "Clear Signature" at bounding box center [386, 242] width 48 height 15
drag, startPoint x: 318, startPoint y: 157, endPoint x: 315, endPoint y: 162, distance: 6.3
click at [315, 162] on icon "Drawing canvas" at bounding box center [385, 167] width 288 height 119
click at [333, 169] on icon "Drawing canvas" at bounding box center [385, 167] width 288 height 119
drag, startPoint x: 340, startPoint y: 169, endPoint x: 347, endPoint y: 168, distance: 6.9
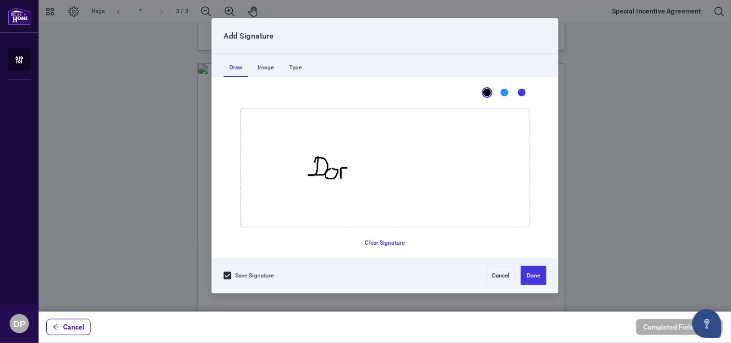
click at [347, 168] on icon "Drawing canvas" at bounding box center [385, 167] width 288 height 119
click at [352, 169] on icon "Drawing canvas" at bounding box center [385, 167] width 288 height 119
drag, startPoint x: 363, startPoint y: 155, endPoint x: 369, endPoint y: 175, distance: 20.9
click at [369, 175] on icon "Drawing canvas" at bounding box center [385, 167] width 288 height 119
drag, startPoint x: 360, startPoint y: 165, endPoint x: 368, endPoint y: 164, distance: 8.3
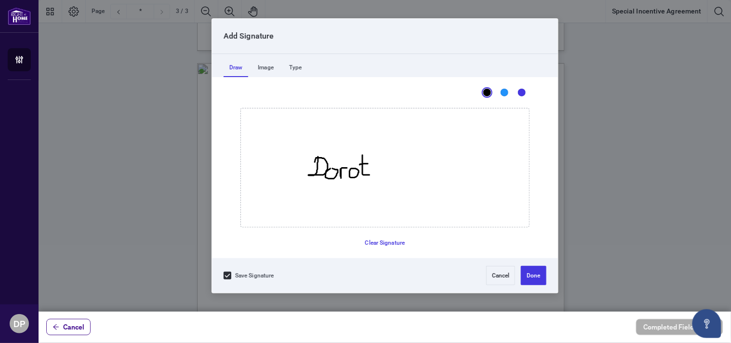
click at [368, 164] on icon "Drawing canvas" at bounding box center [385, 167] width 288 height 119
click at [376, 168] on icon "Drawing canvas" at bounding box center [385, 167] width 288 height 119
drag, startPoint x: 378, startPoint y: 167, endPoint x: 383, endPoint y: 176, distance: 9.5
drag, startPoint x: 406, startPoint y: 157, endPoint x: 406, endPoint y: 180, distance: 23.6
click at [406, 180] on icon "Drawing canvas" at bounding box center [385, 167] width 288 height 119
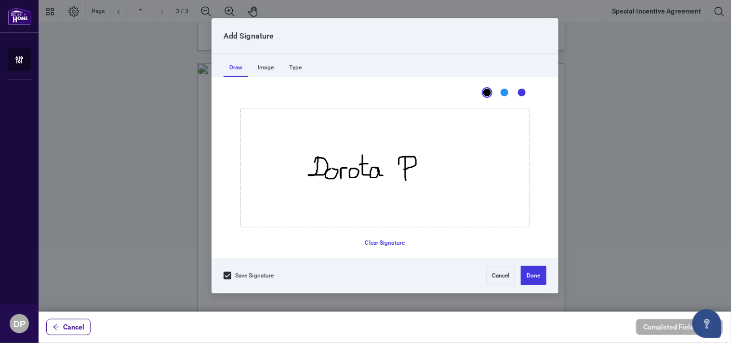
drag, startPoint x: 399, startPoint y: 164, endPoint x: 404, endPoint y: 170, distance: 7.5
click at [404, 170] on icon "Drawing canvas" at bounding box center [385, 167] width 288 height 119
drag, startPoint x: 411, startPoint y: 171, endPoint x: 419, endPoint y: 173, distance: 8.8
click at [419, 173] on icon "Drawing canvas" at bounding box center [385, 167] width 288 height 119
drag, startPoint x: 427, startPoint y: 176, endPoint x: 426, endPoint y: 181, distance: 5.3
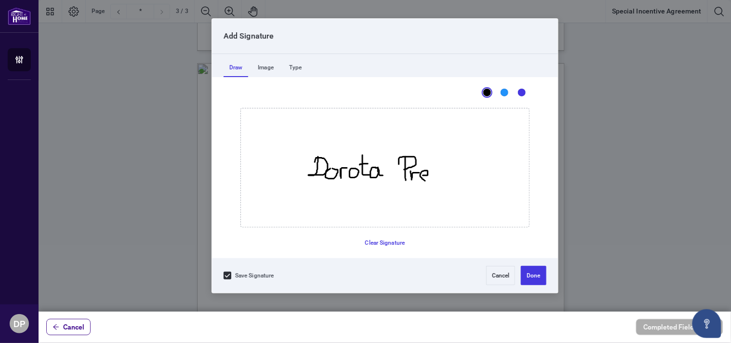
click at [426, 181] on icon "Drawing canvas" at bounding box center [385, 167] width 288 height 119
click at [435, 171] on icon "Drawing canvas" at bounding box center [385, 167] width 288 height 119
drag, startPoint x: 441, startPoint y: 157, endPoint x: 445, endPoint y: 181, distance: 23.9
click at [445, 181] on icon "Drawing canvas" at bounding box center [385, 167] width 288 height 119
drag, startPoint x: 449, startPoint y: 158, endPoint x: 449, endPoint y: 180, distance: 21.7
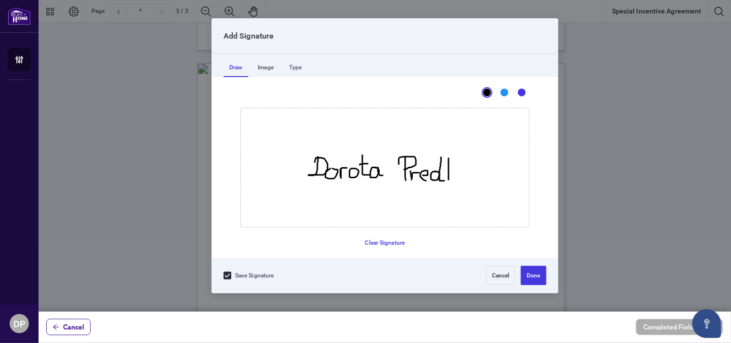
click at [449, 180] on icon "Drawing canvas" at bounding box center [385, 167] width 288 height 119
drag, startPoint x: 449, startPoint y: 172, endPoint x: 456, endPoint y: 170, distance: 7.2
drag, startPoint x: 449, startPoint y: 171, endPoint x: 457, endPoint y: 179, distance: 11.6
click at [449, 179] on icon "Drawing canvas" at bounding box center [448, 169] width 0 height 22
click at [463, 170] on icon "Drawing canvas" at bounding box center [385, 167] width 288 height 119
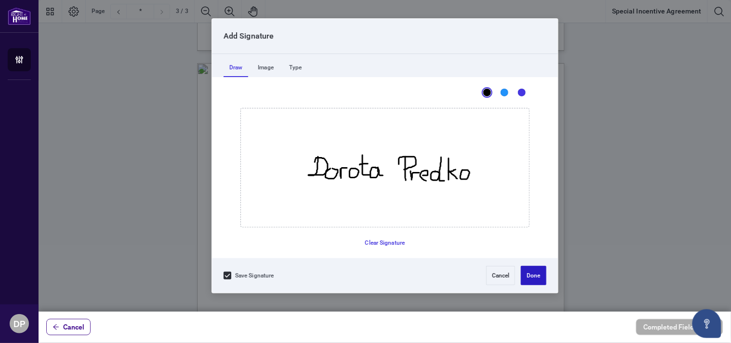
click at [536, 275] on button "Done" at bounding box center [533, 275] width 25 height 19
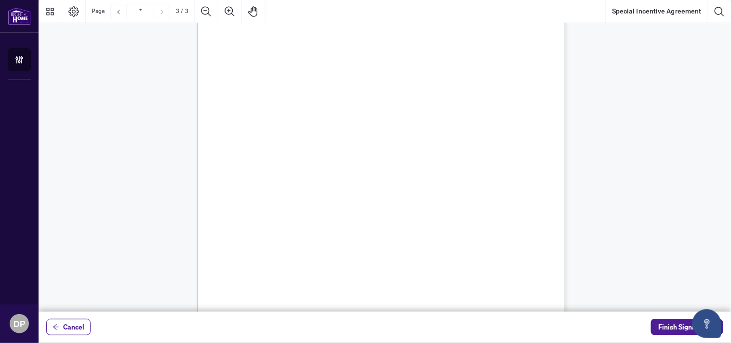
scroll to position [1182, 0]
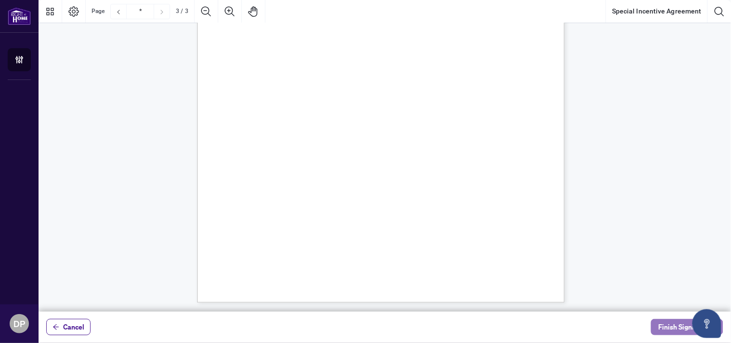
click at [670, 328] on span "Finish Signing" at bounding box center [680, 327] width 43 height 15
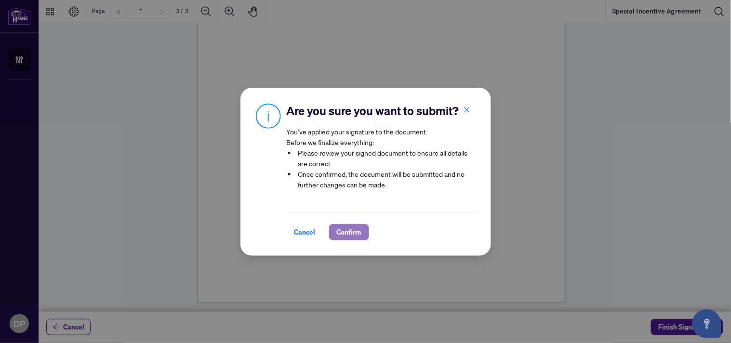
click at [350, 240] on span "Confirm" at bounding box center [349, 232] width 25 height 15
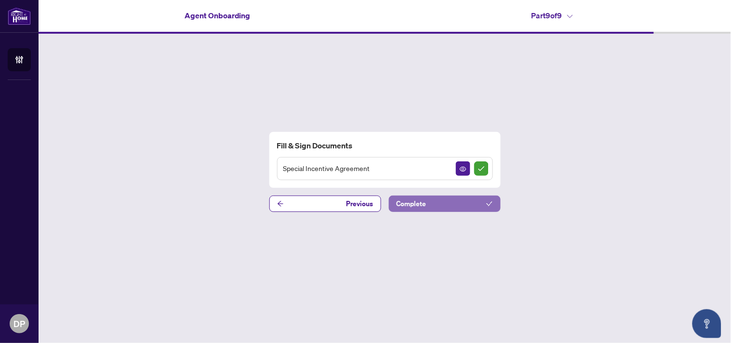
click at [446, 202] on button "Complete" at bounding box center [445, 204] width 112 height 16
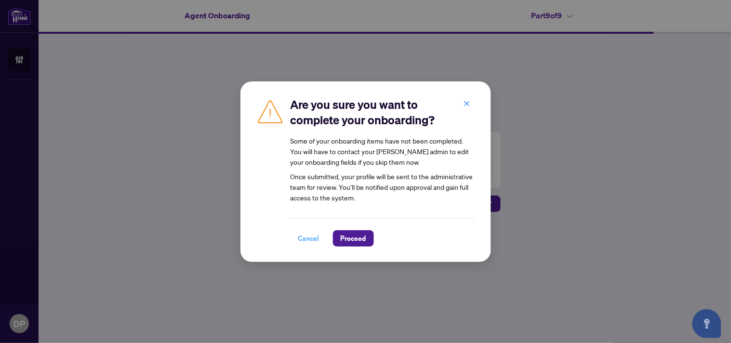
click at [307, 240] on span "Cancel" at bounding box center [308, 238] width 21 height 15
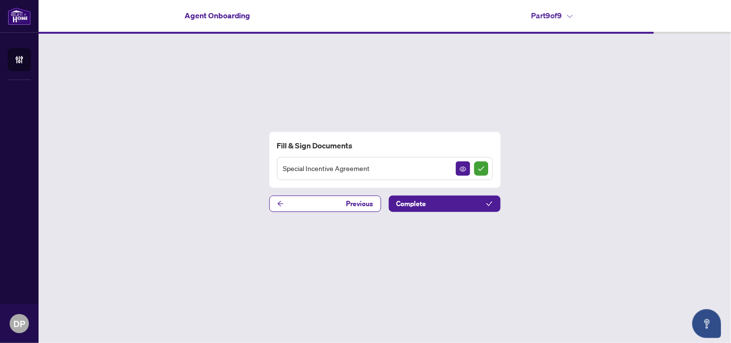
click at [271, 257] on div "Fill & Sign Documents Special Incentive Agreement Previous Complete" at bounding box center [385, 172] width 693 height 277
